Goal: Communication & Community: Answer question/provide support

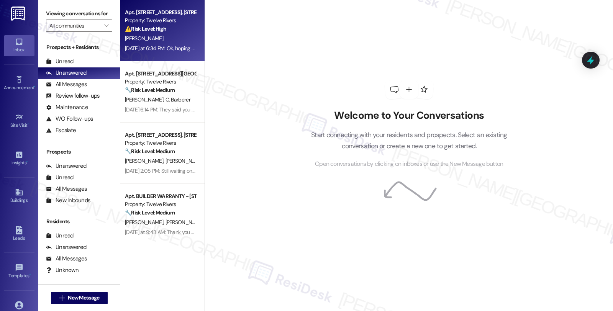
click at [174, 35] on div "[PERSON_NAME]" at bounding box center [160, 39] width 72 height 10
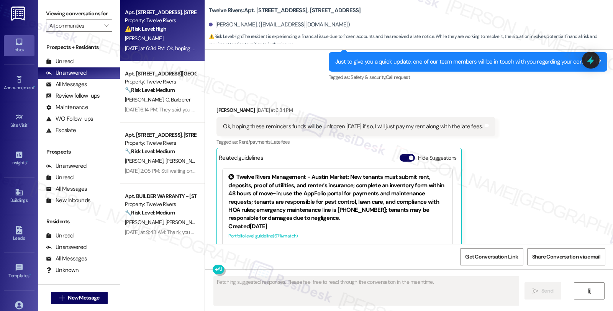
scroll to position [530, 0]
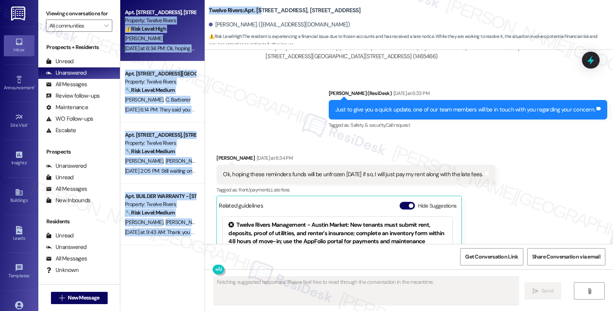
drag, startPoint x: 198, startPoint y: 7, endPoint x: 256, endPoint y: 7, distance: 57.5
click at [256, 7] on div "Apt. [STREET_ADDRESS], [STREET_ADDRESS] Property: Twelve Rivers ⚠️ Risk Level: …" at bounding box center [366, 155] width 493 height 311
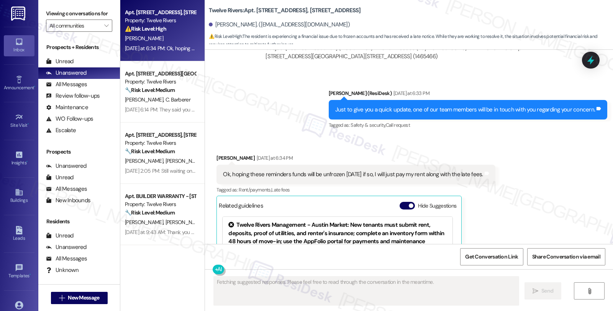
click at [351, 8] on div "Twelve Rivers: Apt. [STREET_ADDRESS], [STREET_ADDRESS]" at bounding box center [285, 11] width 153 height 10
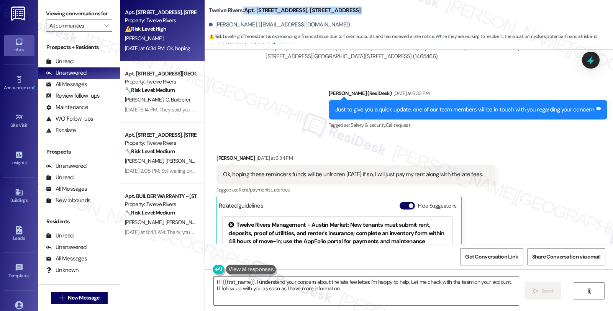
type textarea "Hi {{first_name}}, I understand your concern about the late fee letter. I'm hap…"
drag, startPoint x: 351, startPoint y: 8, endPoint x: 211, endPoint y: 8, distance: 139.5
click at [211, 8] on div "Twelve Rivers: Apt. [STREET_ADDRESS], [STREET_ADDRESS]" at bounding box center [285, 11] width 153 height 10
copy div "Twelve Rivers: Apt. [STREET_ADDRESS], [STREET_ADDRESS]"
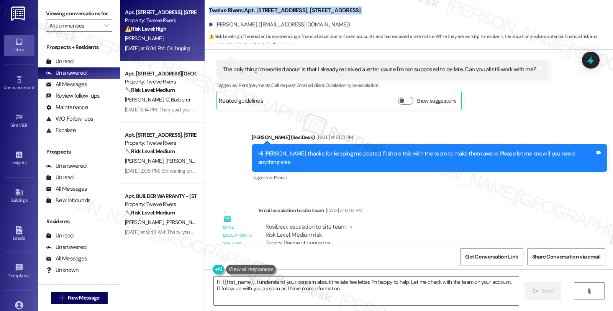
scroll to position [317, 0]
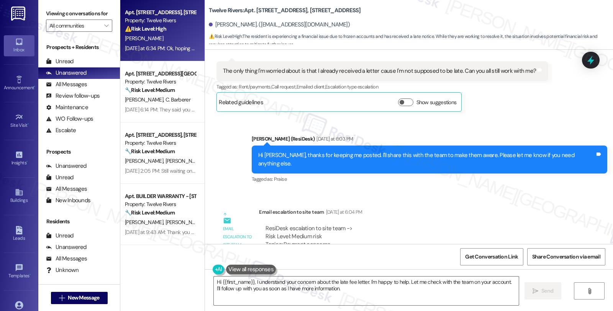
click at [313, 20] on div "[PERSON_NAME]. ([EMAIL_ADDRESS][DOMAIN_NAME])" at bounding box center [411, 24] width 404 height 15
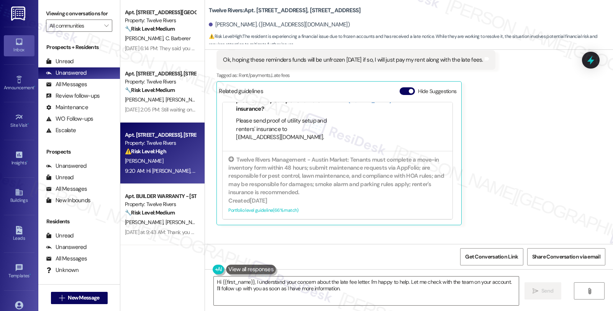
scroll to position [677, 0]
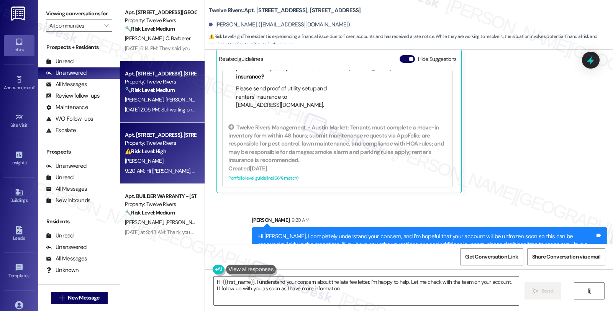
click at [150, 90] on strong "🔧 Risk Level: Medium" at bounding box center [150, 90] width 50 height 7
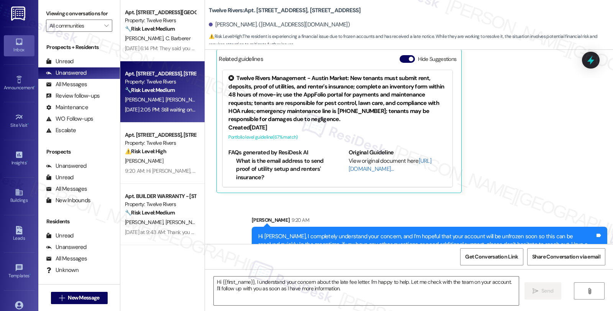
type textarea "Fetching suggested responses. Please feel free to read through the conversation…"
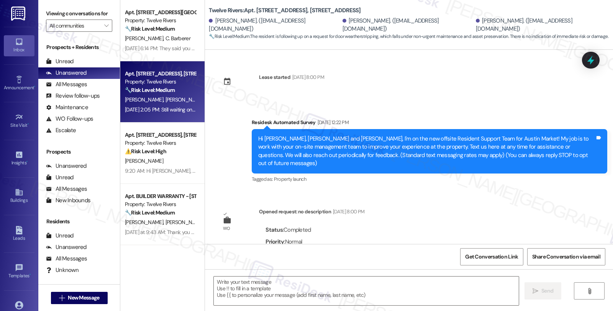
type textarea "Fetching suggested responses. Please feel free to read through the conversation…"
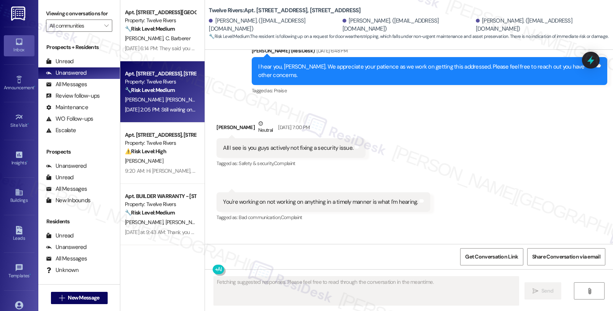
drag, startPoint x: 212, startPoint y: 80, endPoint x: 246, endPoint y: 80, distance: 33.7
click at [246, 120] on div "[PERSON_NAME] Neutral [DATE] 7:00 PM" at bounding box center [291, 129] width 149 height 19
drag, startPoint x: 230, startPoint y: 85, endPoint x: 212, endPoint y: 84, distance: 17.7
click at [230, 120] on div "[PERSON_NAME] Neutral [DATE] 7:00 PM" at bounding box center [291, 129] width 149 height 19
click at [217, 120] on div "[PERSON_NAME] Neutral [DATE] 7:00 PM" at bounding box center [291, 129] width 149 height 19
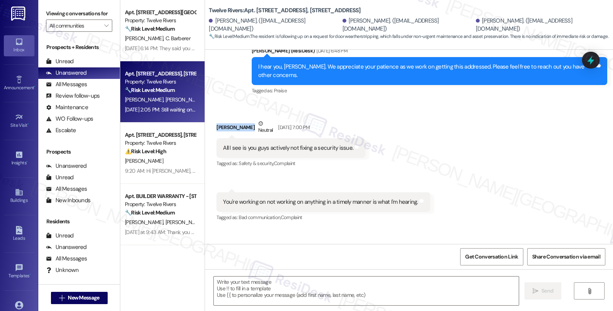
drag, startPoint x: 210, startPoint y: 78, endPoint x: 247, endPoint y: 79, distance: 37.2
click at [247, 114] on div "Received via SMS [PERSON_NAME] Neutral [DATE] 7:00 PM All I see is you guys act…" at bounding box center [291, 144] width 161 height 61
copy div "[PERSON_NAME]"
click at [426, 120] on div "Received via SMS [PERSON_NAME] Neutral [DATE] 7:00 PM All I see is you guys act…" at bounding box center [409, 197] width 408 height 191
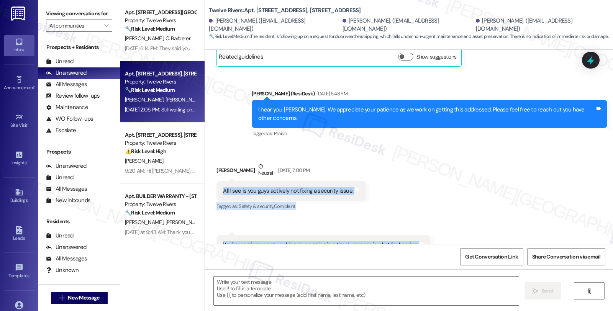
drag, startPoint x: 215, startPoint y: 143, endPoint x: 309, endPoint y: 223, distance: 123.1
click at [309, 223] on div "Received via SMS [PERSON_NAME] Neutral [DATE] 7:00 PM All I see is you guys act…" at bounding box center [409, 240] width 408 height 191
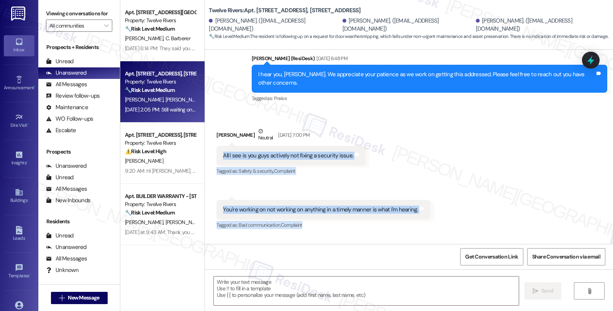
scroll to position [7137, 0]
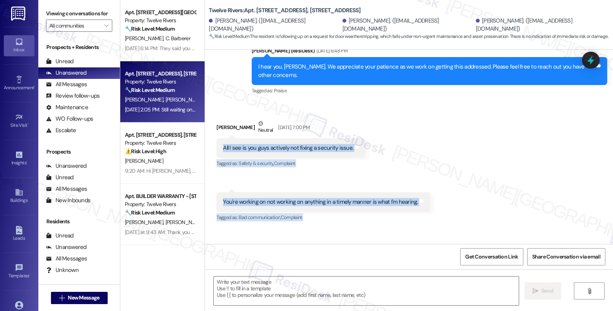
click at [390, 257] on div "Still waiting on you guys to get this door weatherstripping addressed Tags and …" at bounding box center [309, 267] width 185 height 20
copy div "All I see is you guys actively not fixing a security issue. Tags and notes Tagg…"
click at [254, 282] on textarea at bounding box center [366, 291] width 305 height 29
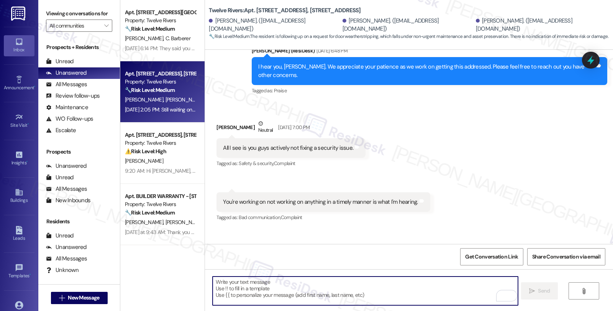
scroll to position [6924, 0]
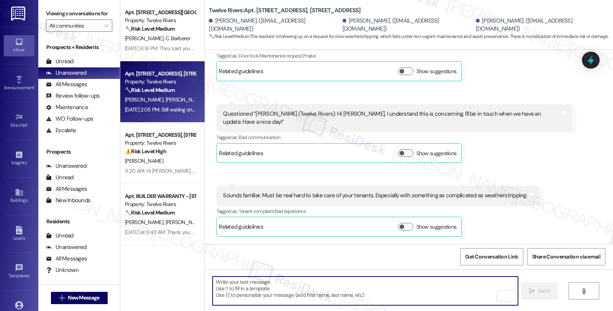
click at [306, 291] on textarea "To enrich screen reader interactions, please activate Accessibility in Grammarl…" at bounding box center [365, 291] width 305 height 29
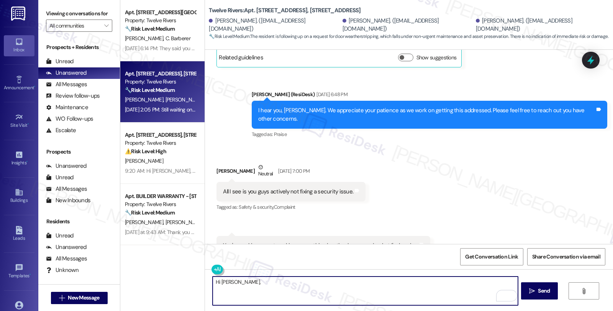
scroll to position [7137, 0]
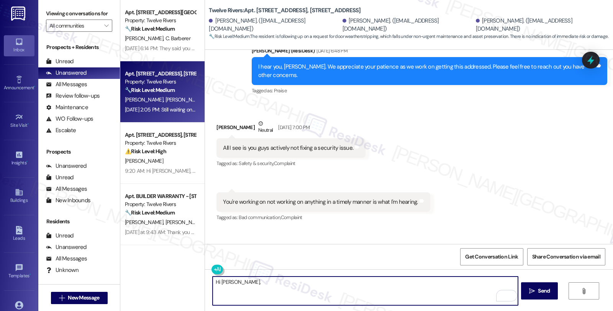
paste textarea "Thank you for following up and sharing your concern"
click at [231, 282] on textarea "Hi [PERSON_NAME], Thank you for following up and sharing your concern" at bounding box center [365, 291] width 305 height 29
click at [376, 282] on textarea "Hi [PERSON_NAME], thank you for following up and sharing your concern" at bounding box center [365, 291] width 305 height 29
drag, startPoint x: 391, startPoint y: 282, endPoint x: 501, endPoint y: 282, distance: 109.6
click at [501, 282] on textarea "Hi [PERSON_NAME], thank you for following up and sharing your concern. I'm sorr…" at bounding box center [365, 291] width 305 height 29
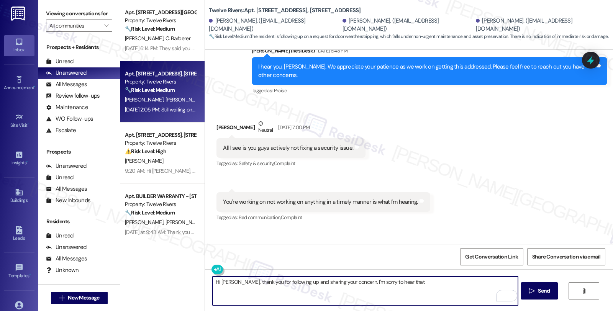
paste textarea "this hasn’t been resolved yet"
type textarea "Hi [PERSON_NAME], thank you for following up and sharing your concern. I'm sorr…"
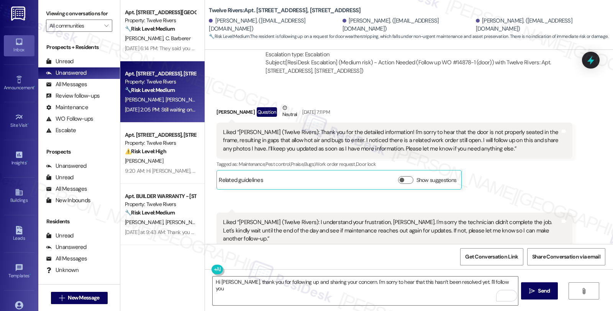
scroll to position [6540, 0]
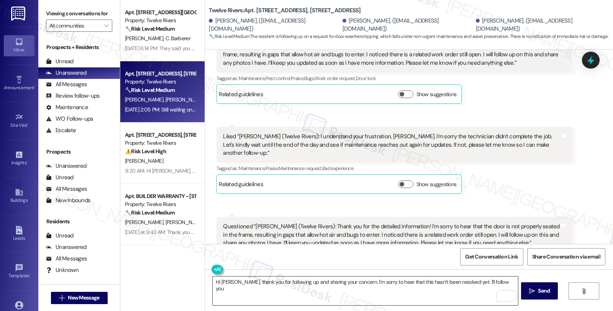
click at [497, 283] on textarea "Hi [PERSON_NAME], thank you for following up and sharing your concern. I'm sorr…" at bounding box center [365, 291] width 305 height 29
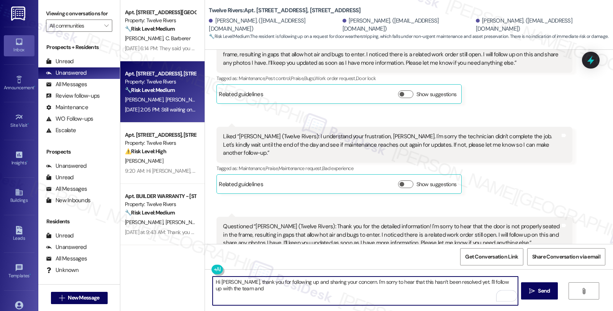
click at [228, 290] on textarea "Hi [PERSON_NAME], thank you for following up and sharing your concern. I'm sorr…" at bounding box center [365, 291] width 305 height 29
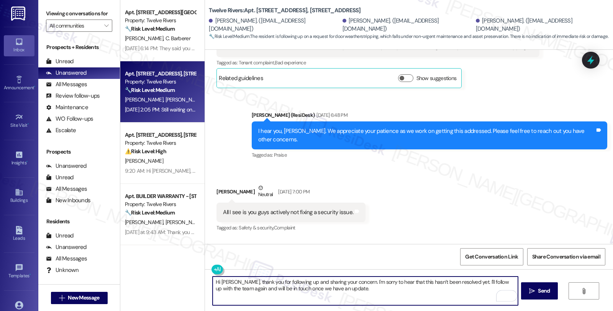
scroll to position [7137, 0]
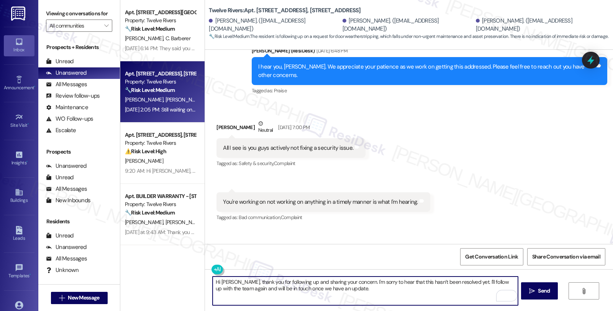
click at [343, 281] on textarea "Hi [PERSON_NAME], thank you for following up and sharing your concern. I'm sorr…" at bounding box center [365, 291] width 305 height 29
type textarea "Hi [PERSON_NAME], thank you for following up and sharing your concern. Your sec…"
click at [531, 285] on button " Send" at bounding box center [539, 290] width 37 height 17
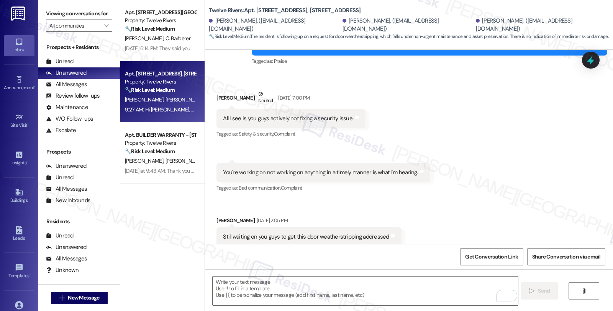
scroll to position [7199, 0]
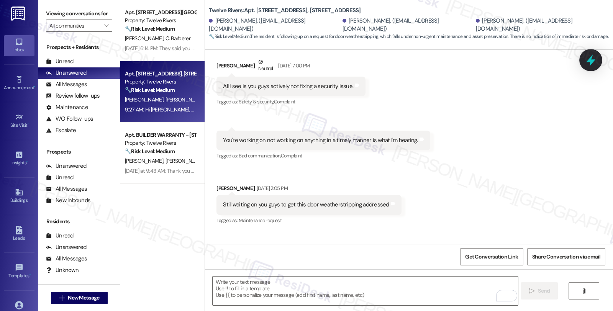
click at [585, 60] on icon at bounding box center [591, 60] width 13 height 13
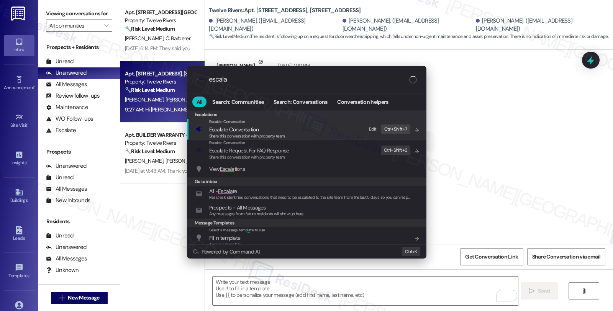
type input "escala"
click at [262, 131] on span "Escala te Conversation" at bounding box center [247, 129] width 76 height 8
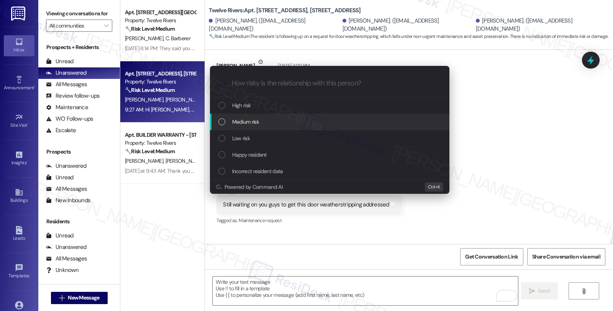
click at [261, 119] on div "Medium risk" at bounding box center [330, 122] width 224 height 8
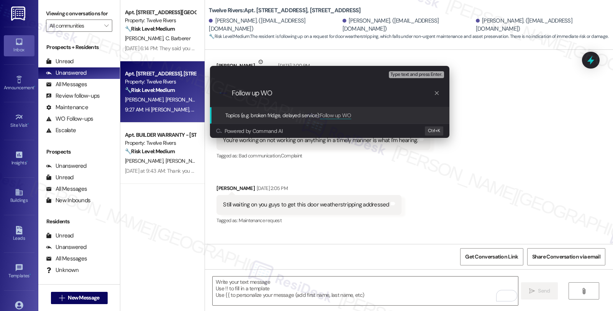
paste input "#14878-1"
type input "Follow up WO #14878-1 (door)"
click at [320, 93] on input "Follow up WO #14878-1 (door)" at bounding box center [333, 93] width 202 height 8
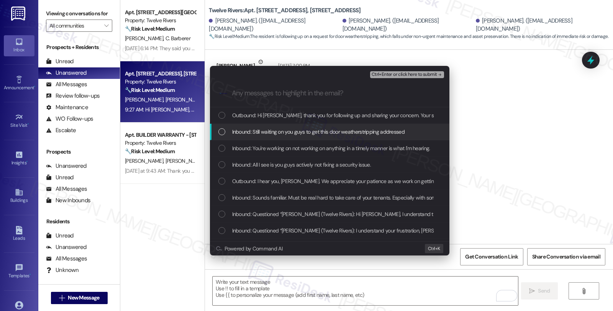
click at [305, 133] on span "Inbound: Still waiting on you guys to get this door weatherstripping addressed" at bounding box center [318, 132] width 172 height 8
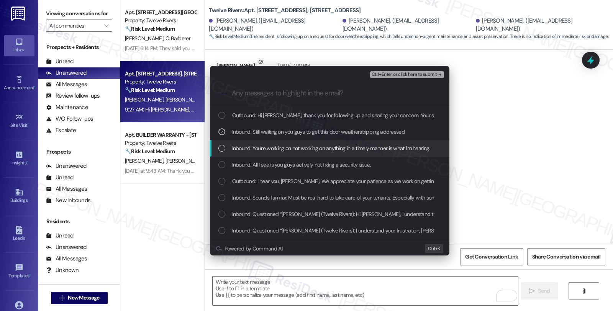
click at [305, 146] on span "Inbound: You're working on not working on anything in a timely manner is what I…" at bounding box center [331, 148] width 198 height 8
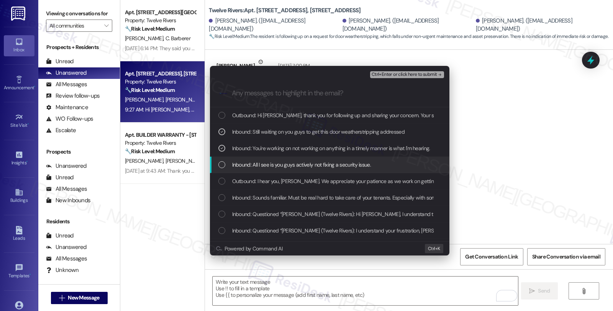
click at [305, 161] on span "Inbound: All I see is you guys actively not fixing a security issue." at bounding box center [301, 165] width 139 height 8
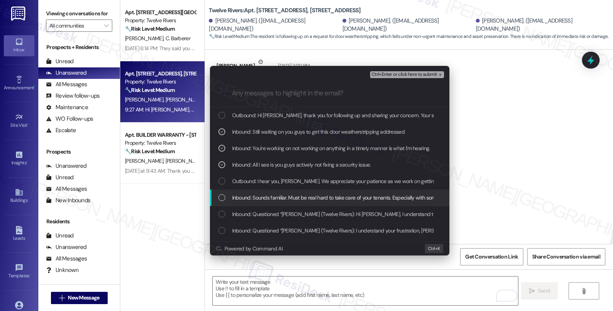
click at [305, 197] on span "Inbound: Sounds familiar. Must be real hard to take care of your tenants. Espec…" at bounding box center [382, 198] width 300 height 8
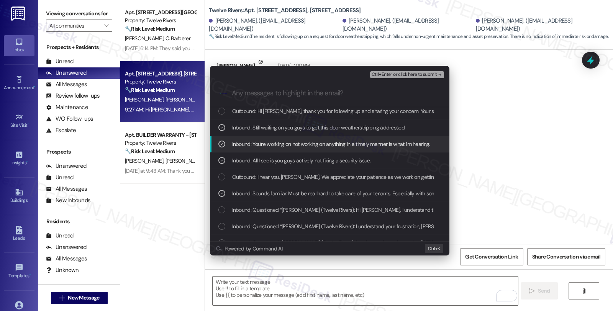
scroll to position [0, 0]
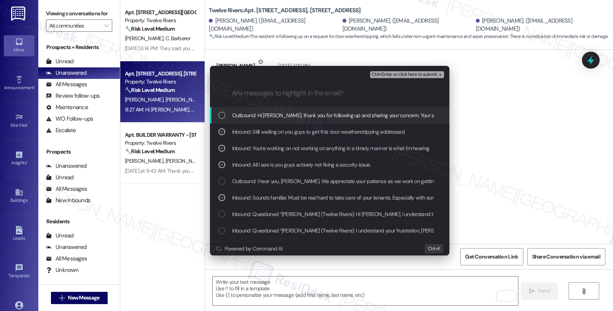
click at [406, 74] on span "Ctrl+Enter or click here to submit" at bounding box center [405, 74] width 66 height 5
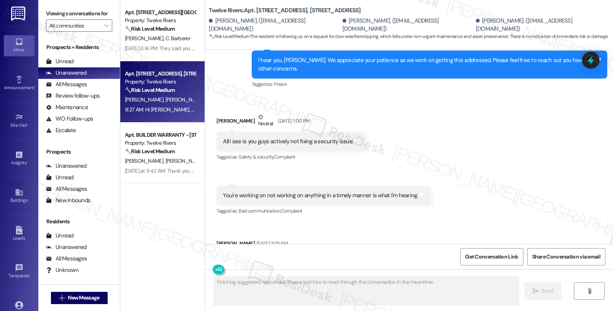
scroll to position [7137, 0]
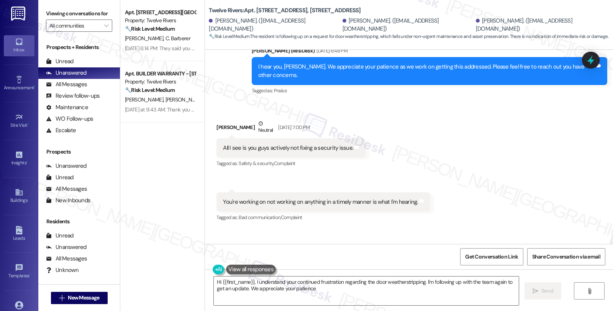
type textarea "Hi {{first_name}}, I understand your continued frustration regarding the door w…"
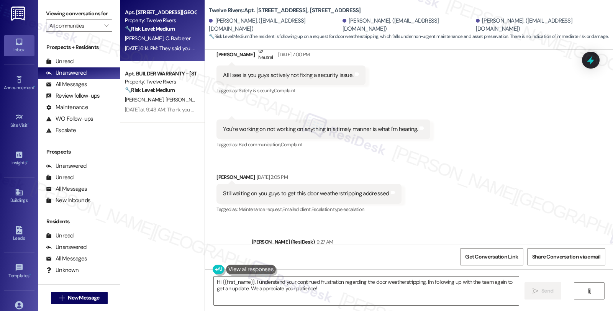
click at [166, 35] on span "C. Barberer" at bounding box center [178, 38] width 25 height 7
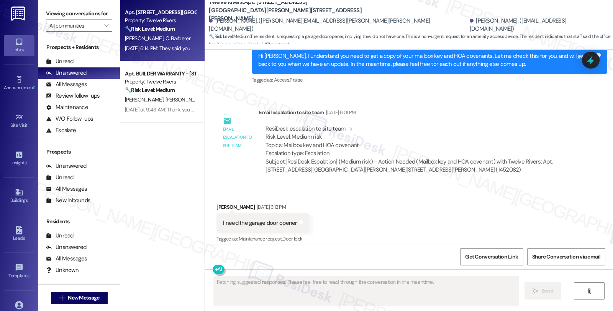
scroll to position [3324, 0]
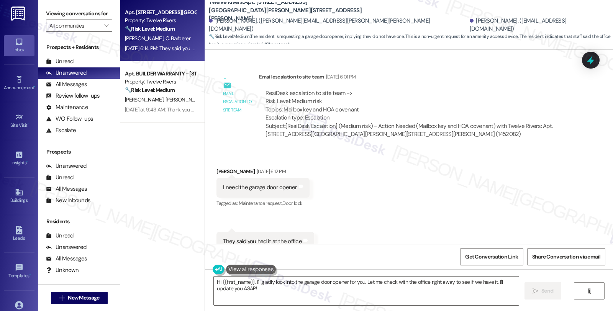
drag, startPoint x: 209, startPoint y: 143, endPoint x: 248, endPoint y: 144, distance: 38.7
click at [248, 162] on div "Received via SMS [PERSON_NAME] [DATE] 6:12 PM I need the garage door opener Tag…" at bounding box center [263, 188] width 104 height 53
copy div "[PERSON_NAME]"
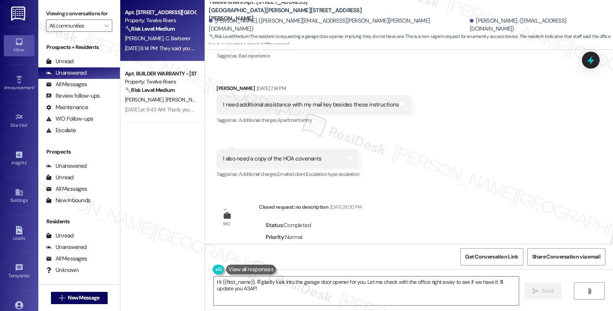
scroll to position [2941, 0]
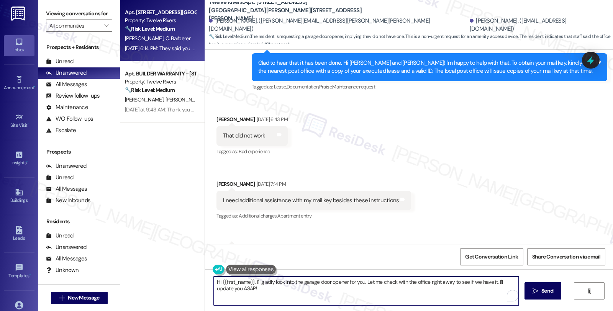
drag, startPoint x: 219, startPoint y: 281, endPoint x: 248, endPoint y: 284, distance: 29.7
click at [248, 284] on textarea "Hi {{first_name}}, I'll gladly look into the garage door opener for you. Let me…" at bounding box center [366, 291] width 305 height 29
click at [228, 284] on textarea "Hi [PERSON_NAME], I'll gladly look into the garage door opener for you. Let me …" at bounding box center [365, 291] width 305 height 29
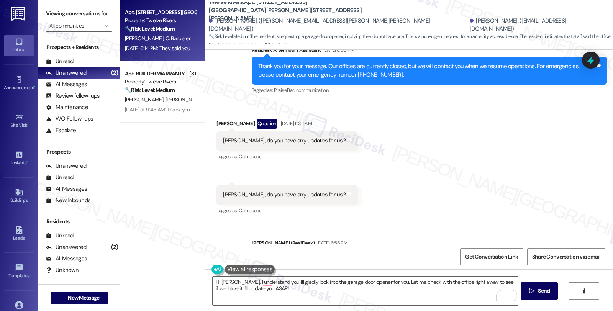
scroll to position [3324, 0]
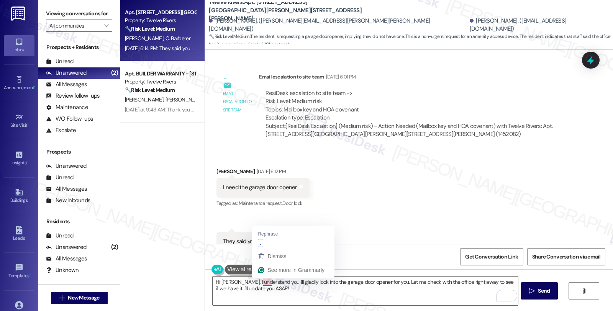
drag, startPoint x: 267, startPoint y: 281, endPoint x: 284, endPoint y: 275, distance: 18.7
click at [268, 281] on textarea "Hi [PERSON_NAME], I understand you I'll gladly look into the garage door opener…" at bounding box center [365, 291] width 305 height 29
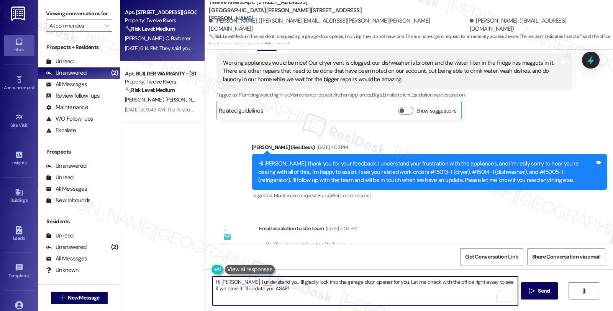
scroll to position [0, 0]
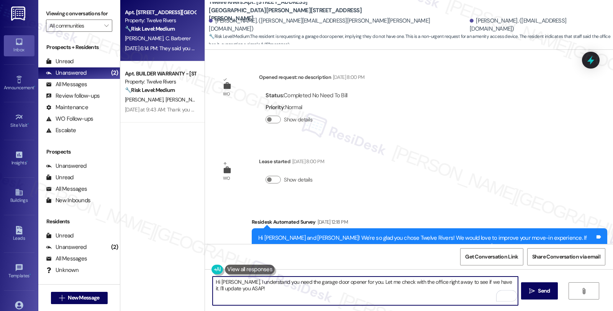
click at [332, 282] on textarea "Hi [PERSON_NAME], I understand you need the garage door opener for you. Let me …" at bounding box center [365, 291] width 305 height 29
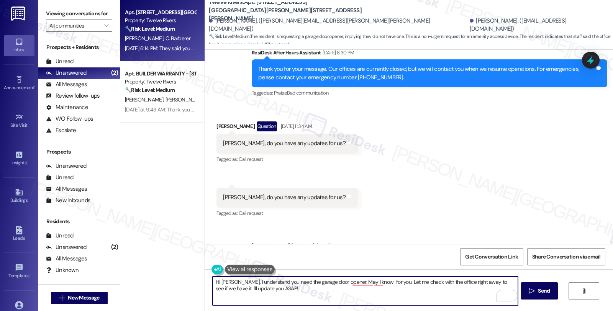
scroll to position [3324, 0]
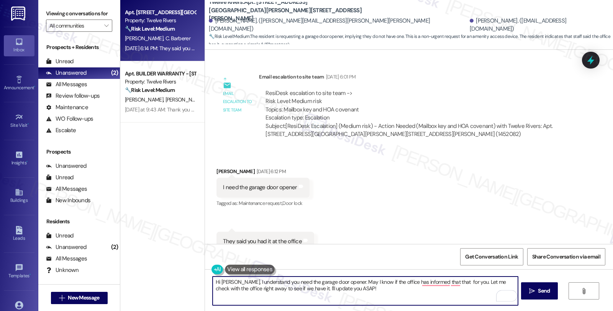
click at [332, 281] on textarea "Hi [PERSON_NAME], I understand you need the garage door opener. May I know if t…" at bounding box center [365, 291] width 305 height 29
click at [345, 292] on textarea "Hi [PERSON_NAME], I understand you need the garage door opener and was informed…" at bounding box center [365, 291] width 305 height 29
type textarea "Hi [PERSON_NAME], I understand you need the garage door opener and was informed…"
click at [532, 296] on button " Send" at bounding box center [539, 290] width 37 height 17
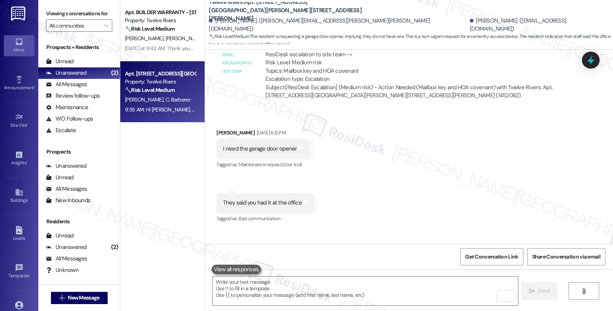
scroll to position [3386, 0]
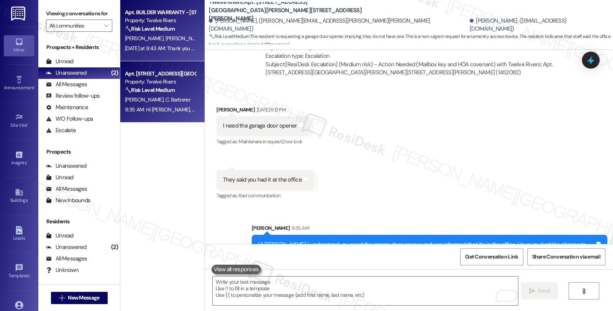
click at [166, 38] on span "[PERSON_NAME]" at bounding box center [186, 38] width 41 height 7
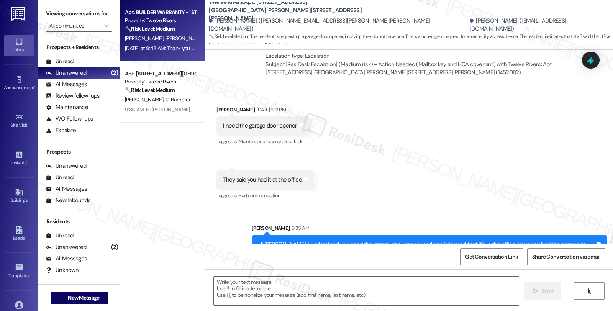
type textarea "Fetching suggested responses. Please feel free to read through the conversation…"
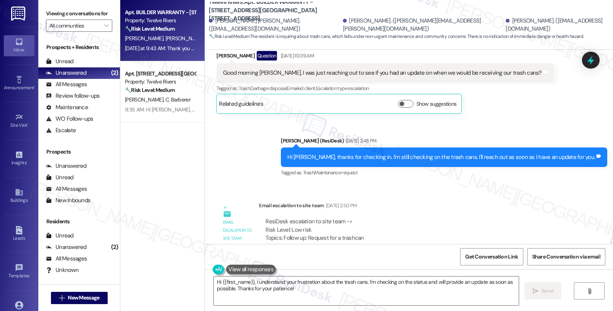
scroll to position [442, 0]
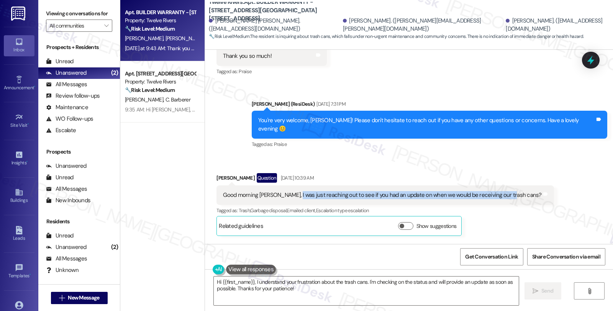
drag, startPoint x: 287, startPoint y: 177, endPoint x: 497, endPoint y: 177, distance: 210.4
click at [498, 191] on div "Good morning [PERSON_NAME], I was just reaching out to see if you had an update…" at bounding box center [382, 195] width 319 height 8
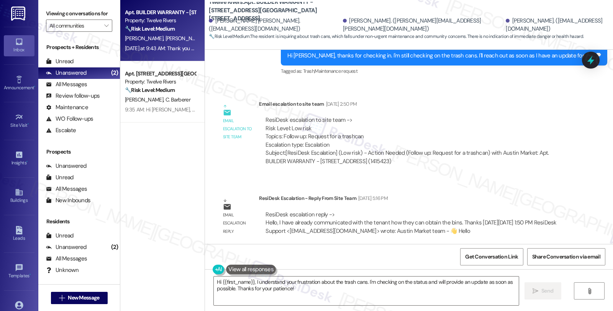
scroll to position [655, 0]
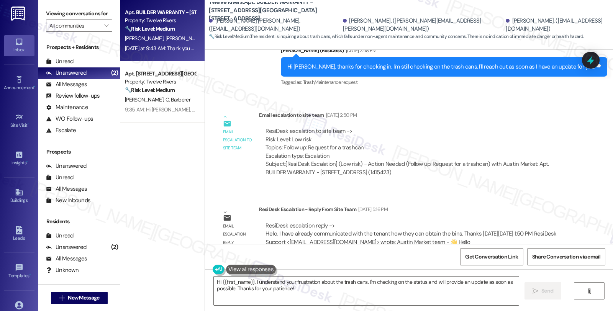
click at [506, 25] on div "[PERSON_NAME]. ([EMAIL_ADDRESS][DOMAIN_NAME])" at bounding box center [557, 25] width 102 height 16
click at [506, 24] on div "[PERSON_NAME]. ([EMAIL_ADDRESS][DOMAIN_NAME])" at bounding box center [557, 25] width 102 height 16
copy div "[PERSON_NAME]"
click at [217, 281] on textarea "Hi {{first_name}}, I understand your frustration about the trash cans. I'm chec…" at bounding box center [366, 291] width 305 height 29
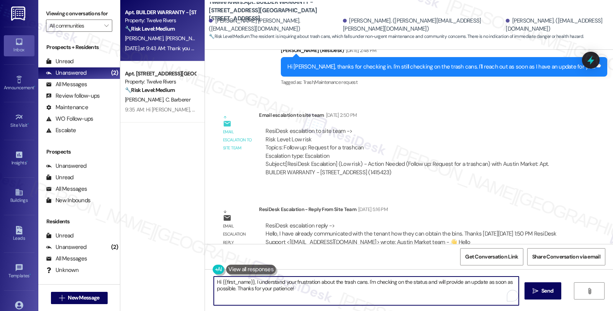
paste textarea "[PERSON_NAME]"
type textarea "Hi [PERSON_NAME], thanks for checking in. I{{first_name}}, I understand your fr…"
click at [370, 285] on textarea "Hi [PERSON_NAME], thanks for checking in. I{{first_name}}, I understand your fr…" at bounding box center [365, 291] width 305 height 29
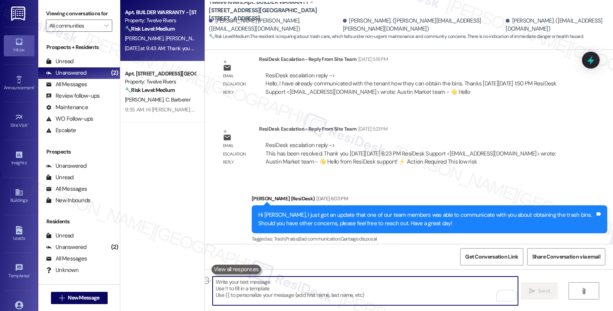
click at [370, 289] on textarea "To enrich screen reader interactions, please activate Accessibility in Grammarl…" at bounding box center [365, 291] width 305 height 29
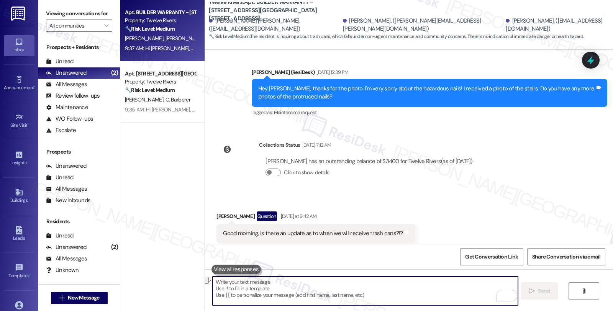
scroll to position [1994, 0]
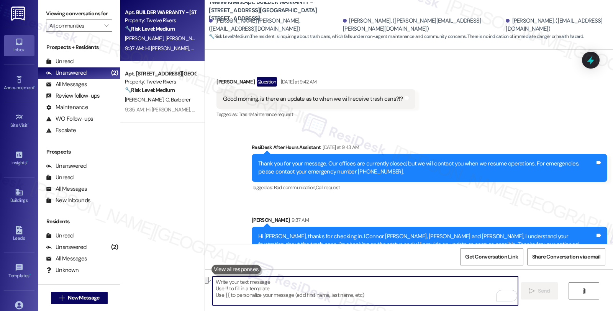
click at [417, 233] on div "Hi [PERSON_NAME], thanks for checking in. IConnor [PERSON_NAME], [PERSON_NAME] …" at bounding box center [426, 241] width 337 height 16
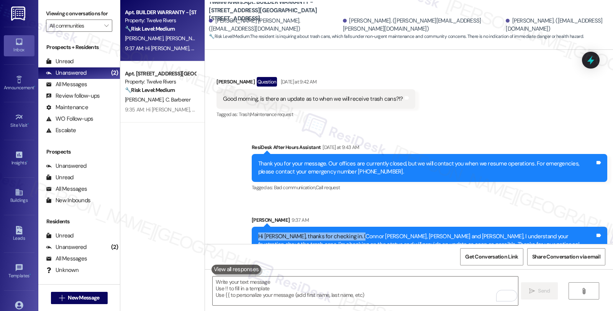
drag, startPoint x: 280, startPoint y: 219, endPoint x: 350, endPoint y: 220, distance: 70.5
click at [350, 227] on div "Hi [PERSON_NAME], thanks for checking in. IConnor [PERSON_NAME], [PERSON_NAME] …" at bounding box center [430, 241] width 356 height 28
copy div "Hi [PERSON_NAME], thanks for checking in. IConnor"
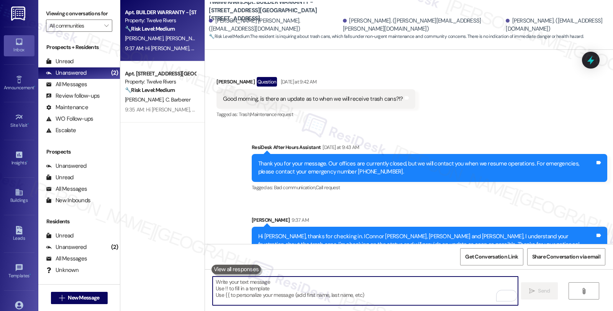
click at [299, 292] on textarea "To enrich screen reader interactions, please activate Accessibility in Grammarl…" at bounding box center [365, 291] width 305 height 29
click at [278, 285] on textarea "To enrich screen reader interactions, please activate Accessibility in Grammarl…" at bounding box center [365, 291] width 305 height 29
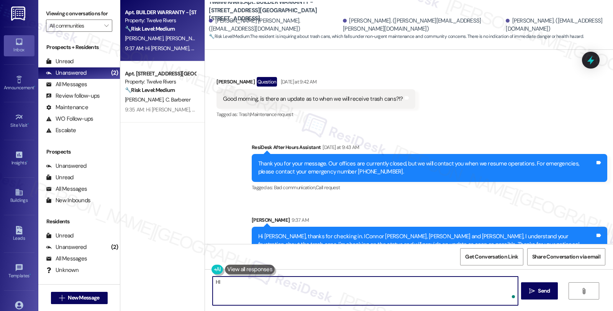
paste textarea "Hi [PERSON_NAME], thanks for checking in. IConnor"
click at [506, 24] on div "[PERSON_NAME]. ([EMAIL_ADDRESS][DOMAIN_NAME])" at bounding box center [557, 25] width 102 height 16
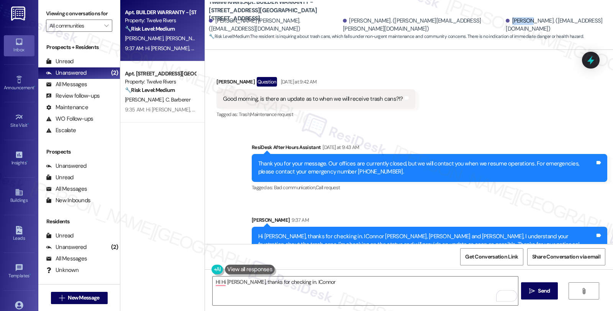
click at [506, 24] on div "[PERSON_NAME]. ([EMAIL_ADDRESS][DOMAIN_NAME])" at bounding box center [557, 25] width 102 height 16
copy div "[PERSON_NAME]"
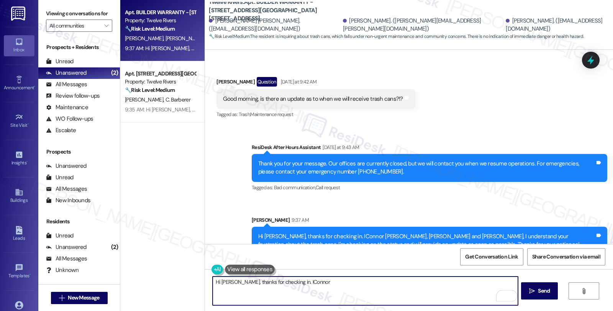
drag, startPoint x: 283, startPoint y: 281, endPoint x: 365, endPoint y: 281, distance: 82.0
click at [365, 281] on textarea "Hi [PERSON_NAME], thanks for checking in. IConnor" at bounding box center [365, 291] width 305 height 29
click at [213, 282] on textarea "Hi [PERSON_NAME], thanks for checking in. I understa" at bounding box center [365, 291] width 305 height 29
click at [330, 284] on textarea "Hi [PERSON_NAME], thanks for checking in. I understand" at bounding box center [365, 291] width 305 height 29
type textarea "Hi [PERSON_NAME], thanks for checking in. I understand you'd like to check on t…"
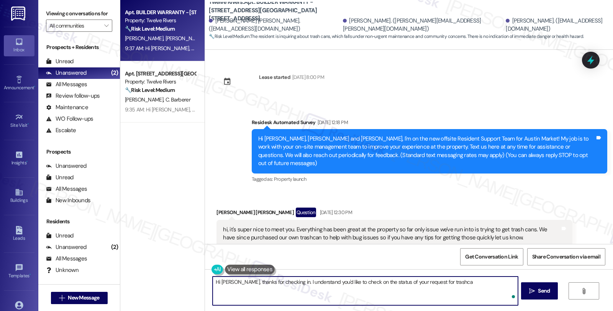
scroll to position [1994, 0]
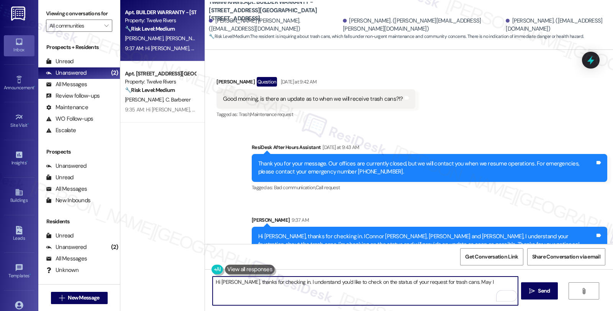
click at [475, 282] on textarea "Hi Nestor, thanks for checking in. I understand you'd like to check on the stat…" at bounding box center [365, 291] width 305 height 29
drag, startPoint x: 452, startPoint y: 282, endPoint x: 545, endPoint y: 282, distance: 93.5
click at [545, 282] on div "Hi Nestor, thanks for checking in. I understand you'd like to check on the stat…" at bounding box center [409, 297] width 408 height 57
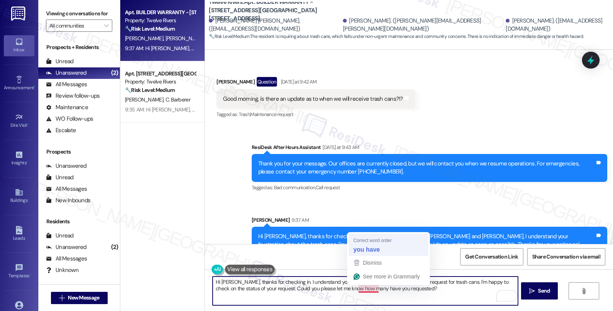
type textarea "Hi Nestor, thanks for checking in. I understand you'd like to check on the stat…"
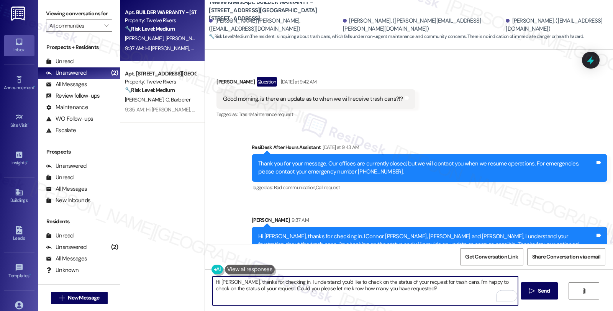
click at [409, 284] on textarea "Hi Nestor, thanks for checking in. I understand you'd like to check on the stat…" at bounding box center [365, 291] width 305 height 29
click at [407, 291] on textarea "Hi Nestor, thanks for checking in. I understand you'd like to check on the stat…" at bounding box center [365, 291] width 305 height 29
drag, startPoint x: 407, startPoint y: 291, endPoint x: 169, endPoint y: 274, distance: 238.6
click at [169, 274] on div "Apt. BUILDER WARRANTY - 2709 Bristol Drive #2, 2709 Bristol Drive Property: Twe…" at bounding box center [366, 155] width 493 height 311
type textarea "Please disregeard the previous messages."
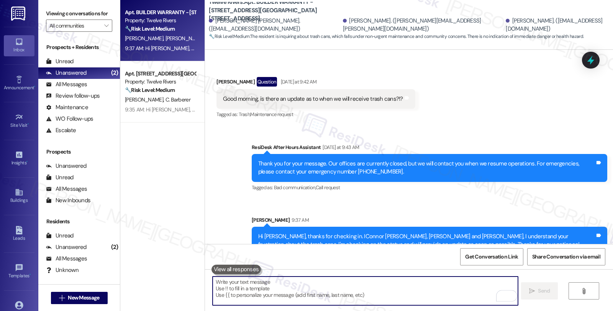
paste textarea "Hi Nestor, thanks for checking in. I understand you'd like to check on the stat…"
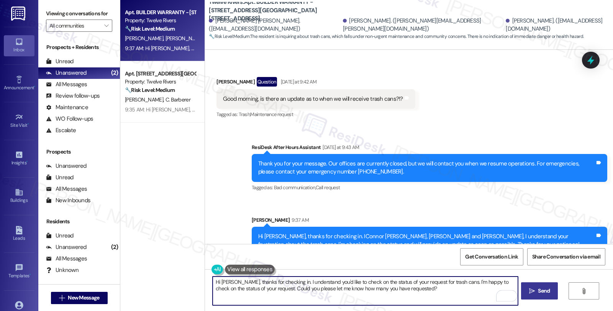
type textarea "Hi Nestor, thanks for checking in. I understand you'd like to check on the stat…"
click at [546, 288] on span "Send" at bounding box center [544, 291] width 12 height 8
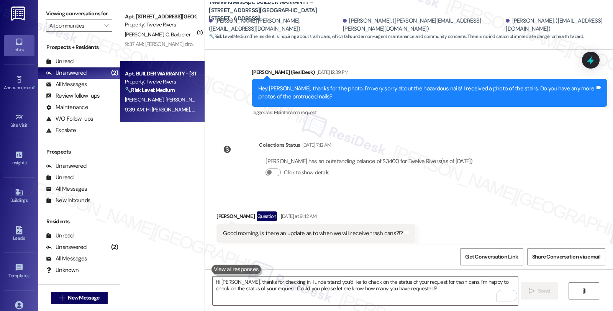
scroll to position [2056, 0]
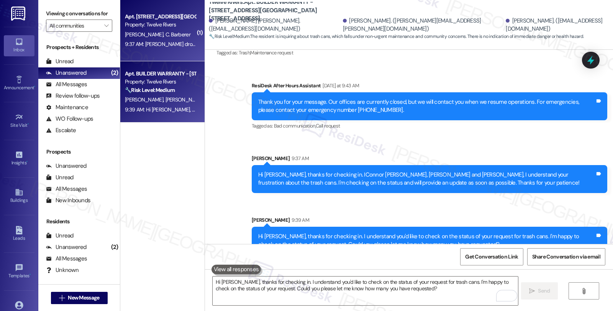
click at [168, 39] on div "J. Mahoney C. Barberer" at bounding box center [160, 35] width 72 height 10
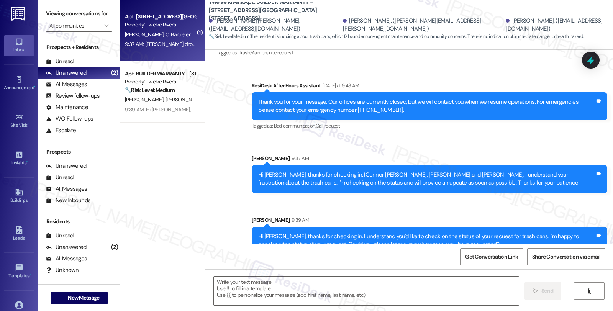
type textarea "Fetching suggested responses. Please feel free to read through the conversation…"
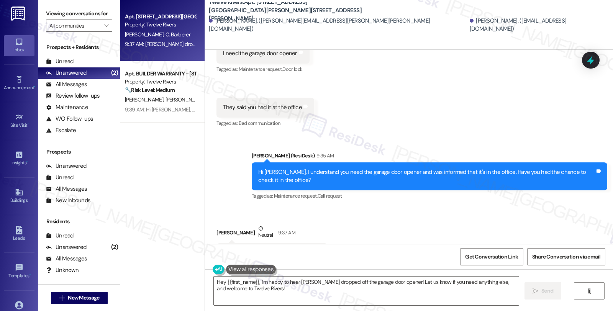
scroll to position [3459, 0]
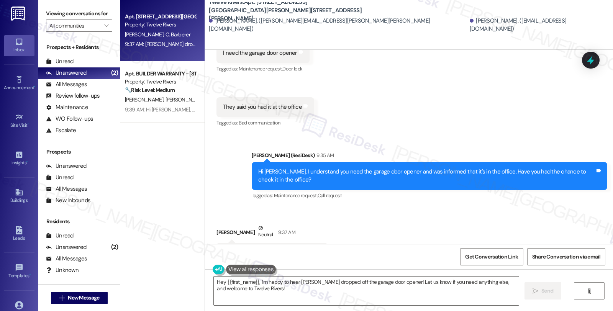
click at [217, 224] on div "Crystal R. Barberer Neutral 9:37 AM" at bounding box center [272, 233] width 111 height 19
copy div "Crystal"
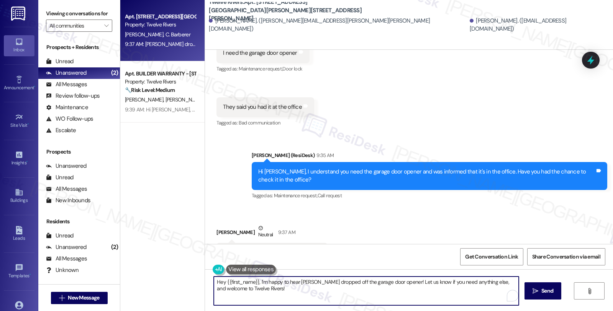
drag, startPoint x: 221, startPoint y: 281, endPoint x: 253, endPoint y: 279, distance: 32.7
click at [253, 279] on textarea "Hey {{first_name}}, I'm happy to hear Melaine dropped off the garage door opene…" at bounding box center [366, 291] width 305 height 29
paste textarea "Crystal"
drag, startPoint x: 461, startPoint y: 284, endPoint x: 468, endPoint y: 291, distance: 9.5
click at [468, 291] on textarea "Hey Crystal, I'm happy to hear Melaine dropped off the garage door opener! Let …" at bounding box center [365, 291] width 305 height 29
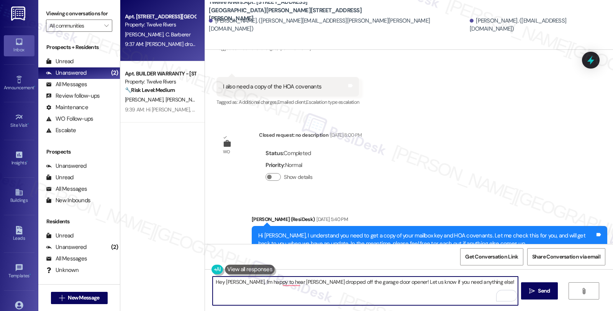
scroll to position [3161, 0]
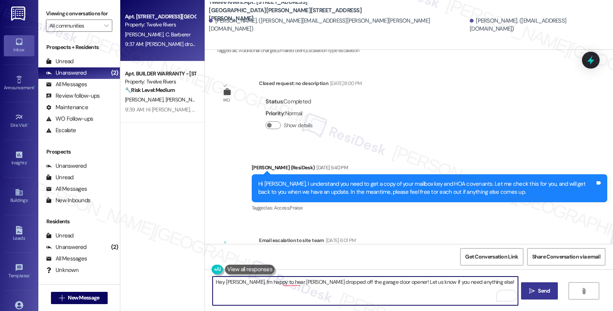
type textarea "Hey Crystal, I'm happy to hear Melaine dropped off the garage door opener! Let …"
click at [540, 292] on span "Send" at bounding box center [544, 291] width 12 height 8
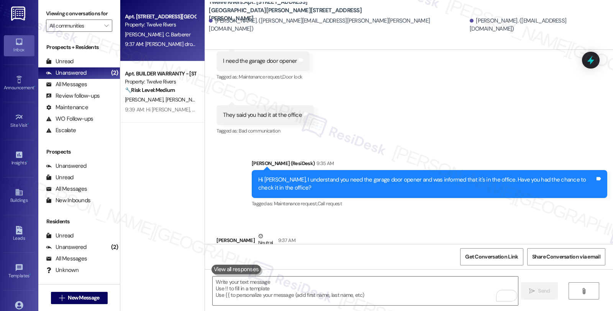
scroll to position [3458, 0]
